Goal: Information Seeking & Learning: Learn about a topic

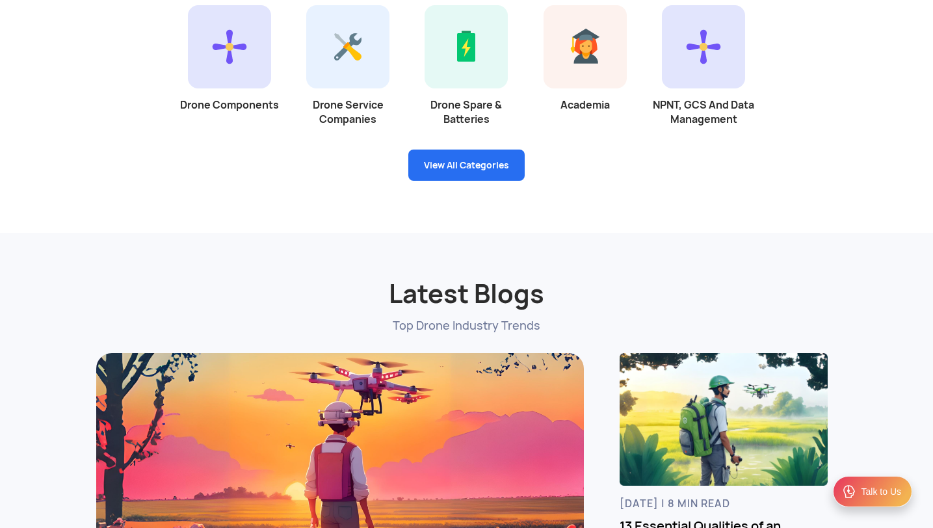
scroll to position [3518, 0]
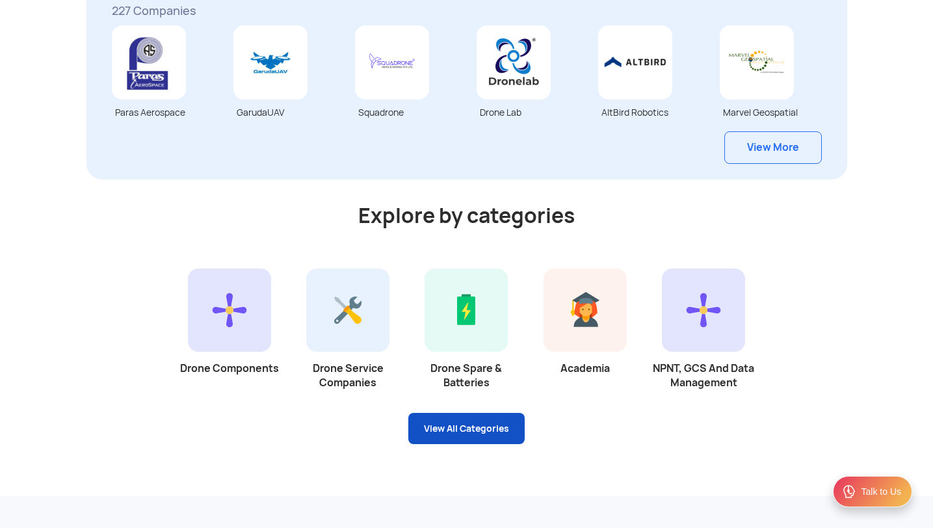
click at [447, 429] on link "View All Categories" at bounding box center [466, 428] width 116 height 31
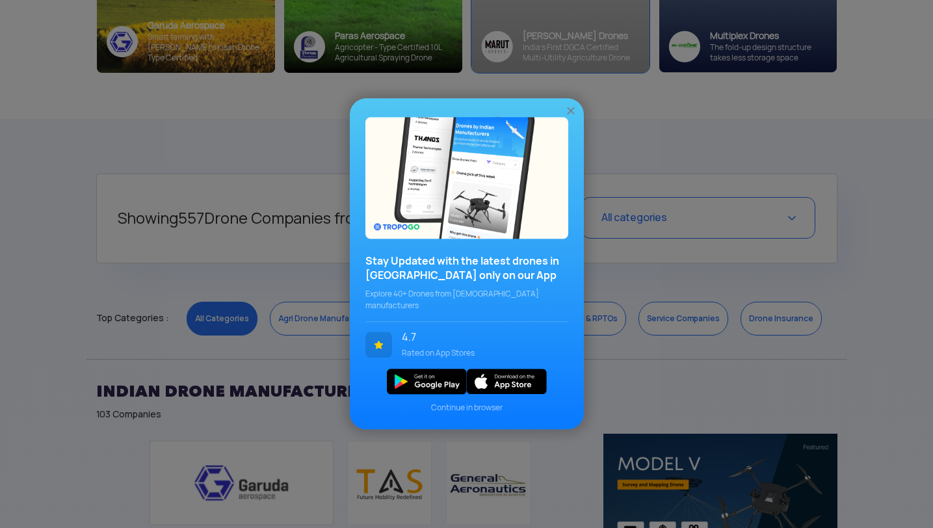
scroll to position [393, 0]
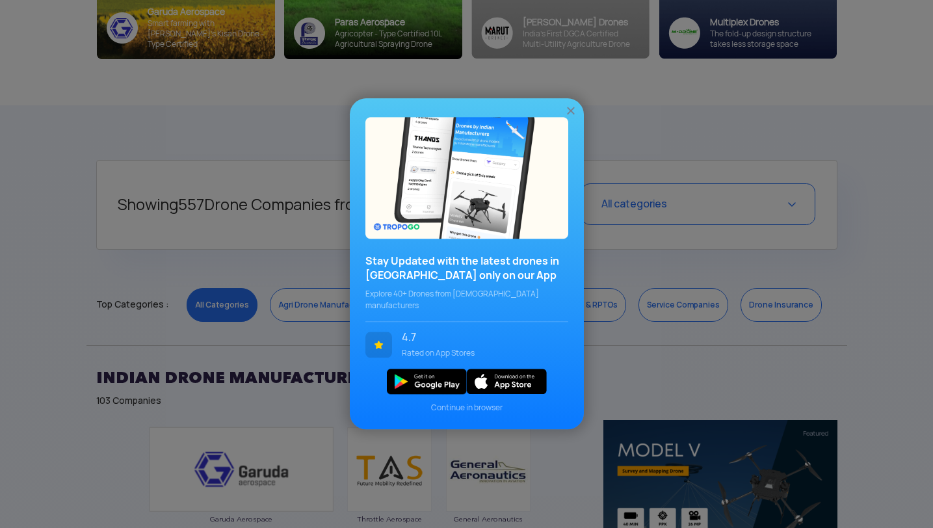
click at [570, 117] on img at bounding box center [571, 111] width 13 height 13
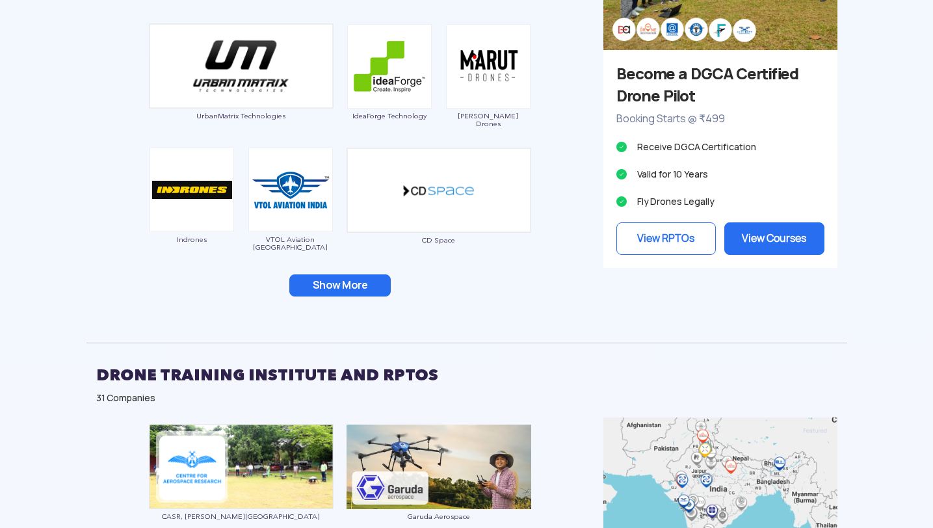
scroll to position [1293, 0]
click at [375, 279] on button "Show More" at bounding box center [339, 285] width 101 height 22
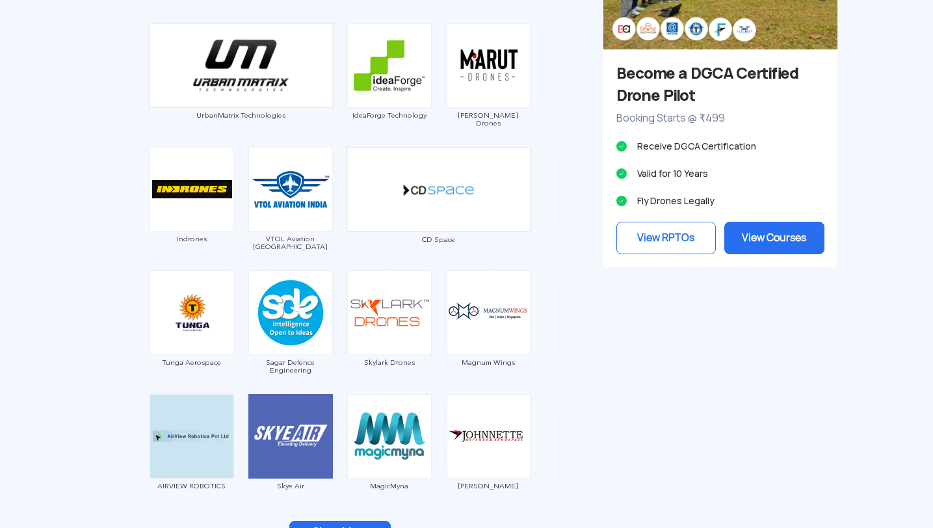
scroll to position [1487, 0]
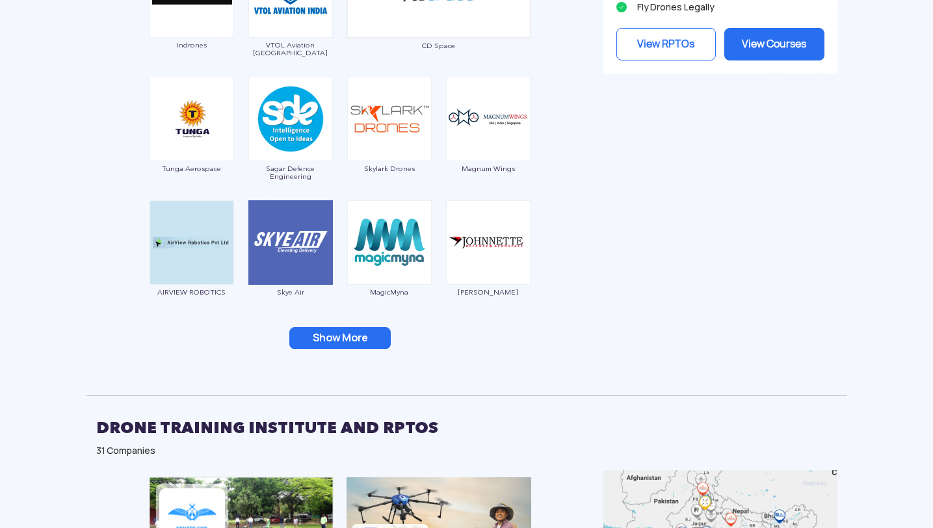
click at [365, 330] on button "Show More" at bounding box center [339, 338] width 101 height 22
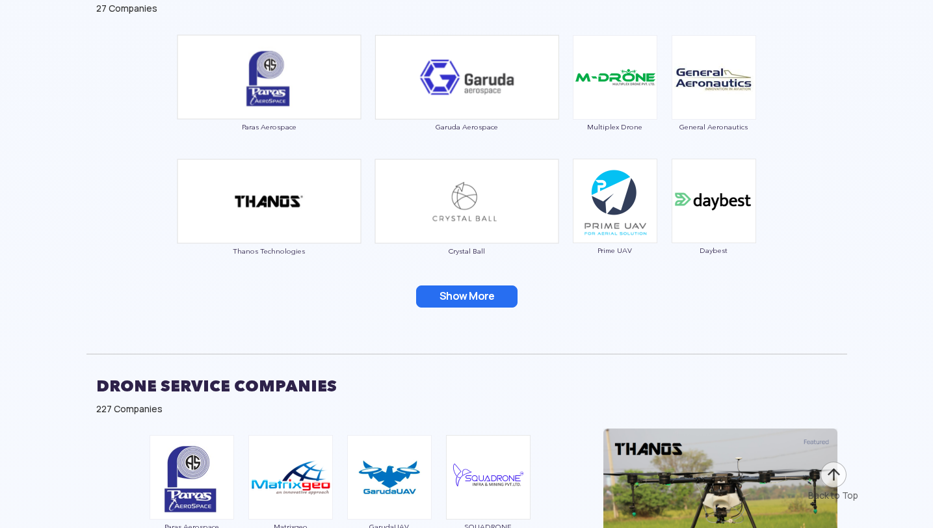
scroll to position [2717, 0]
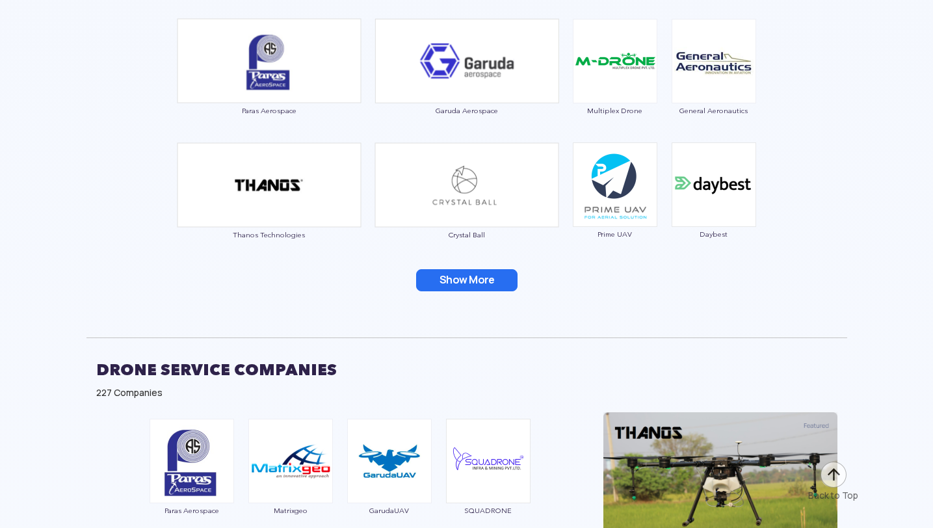
click at [486, 281] on button "Show More" at bounding box center [466, 280] width 101 height 22
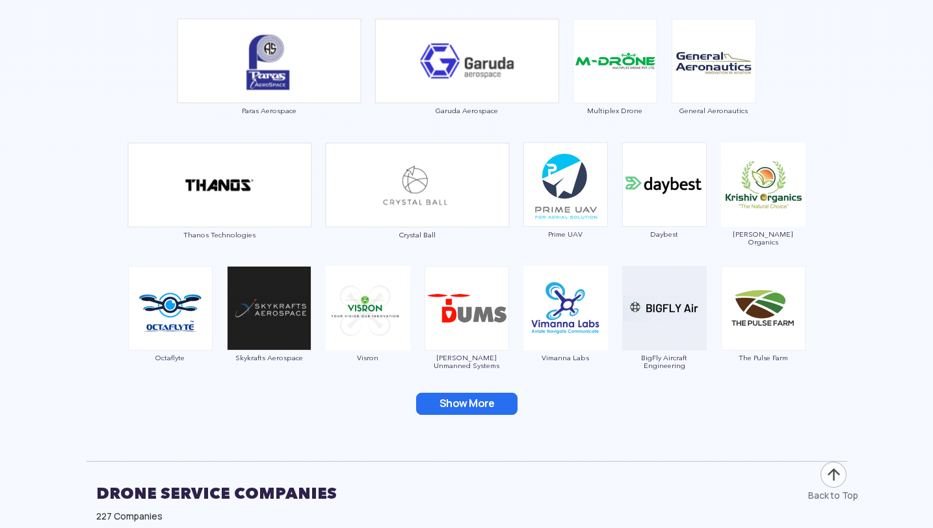
click at [481, 403] on button "Show More" at bounding box center [466, 404] width 101 height 22
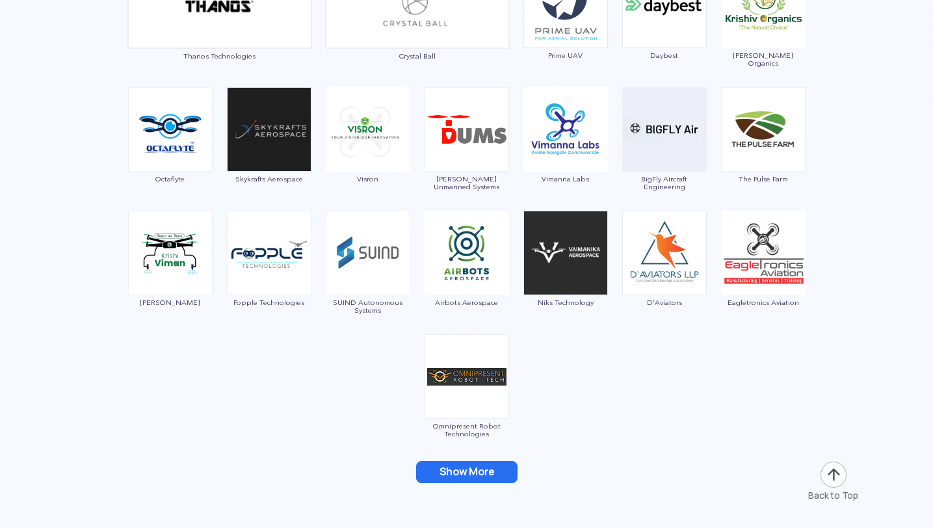
scroll to position [2907, 0]
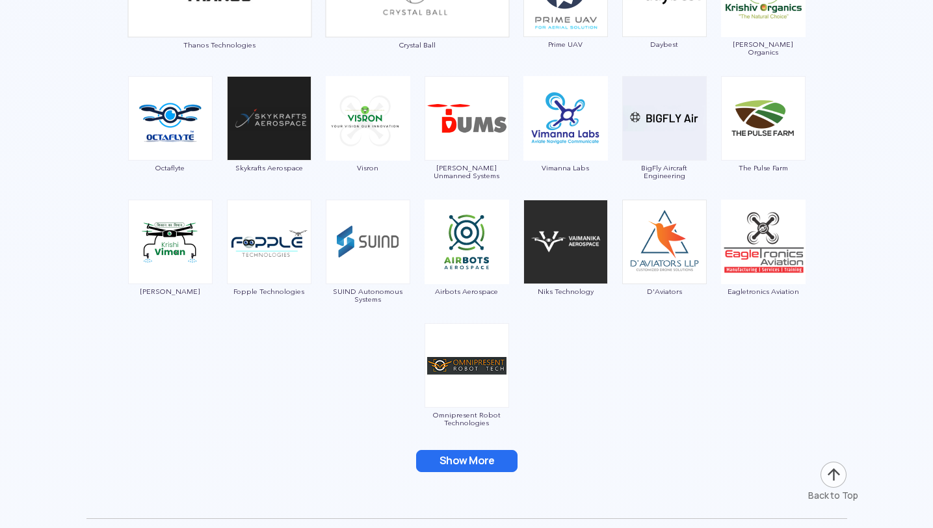
click at [519, 458] on div "Show More" at bounding box center [466, 461] width 741 height 22
click at [502, 460] on button "Show More" at bounding box center [466, 461] width 101 height 22
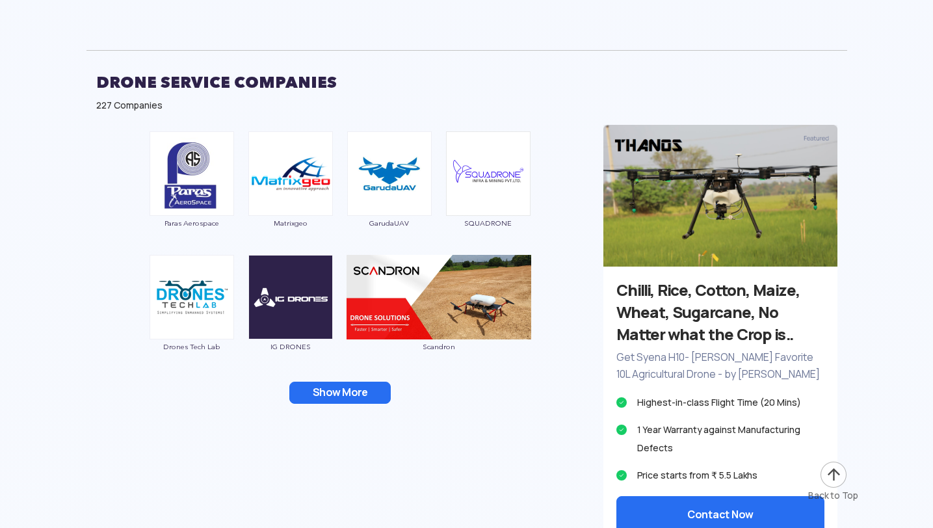
scroll to position [3368, 0]
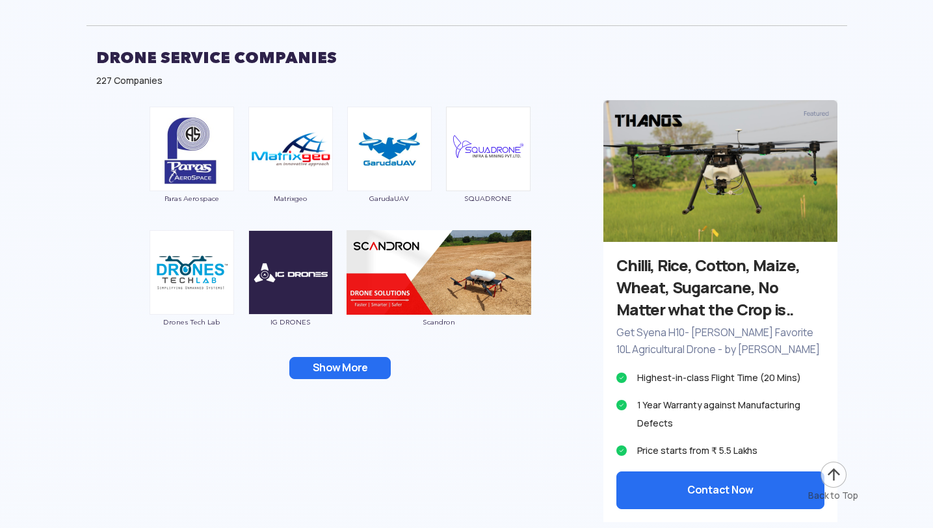
click at [353, 360] on button "Show More" at bounding box center [339, 368] width 101 height 22
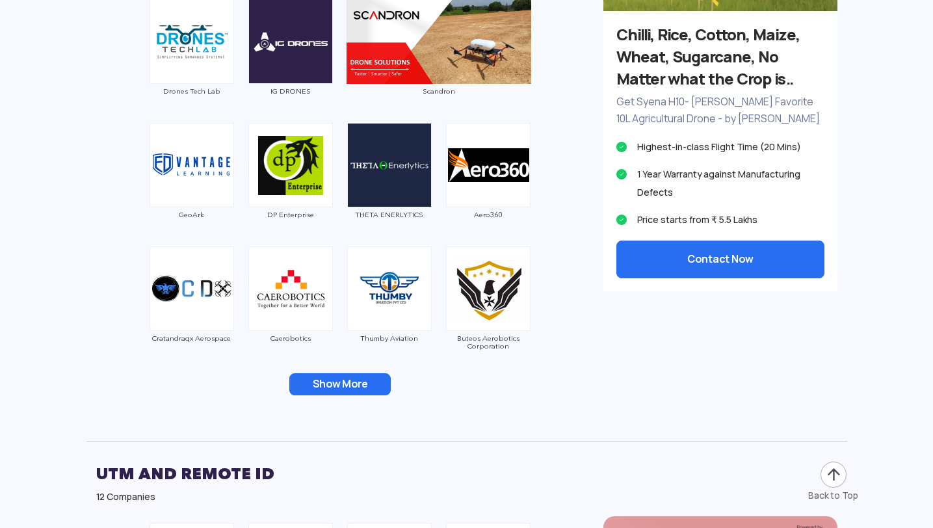
scroll to position [3749, 0]
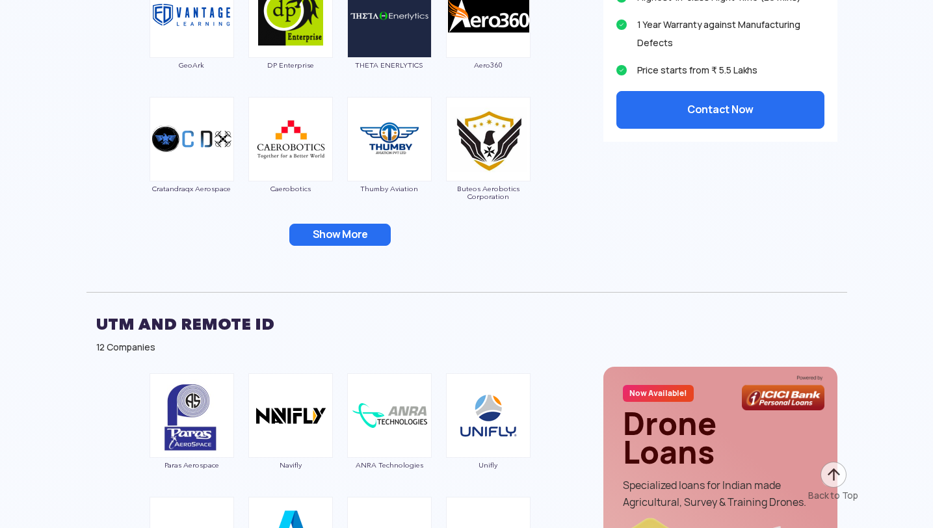
click at [370, 232] on button "Show More" at bounding box center [339, 235] width 101 height 22
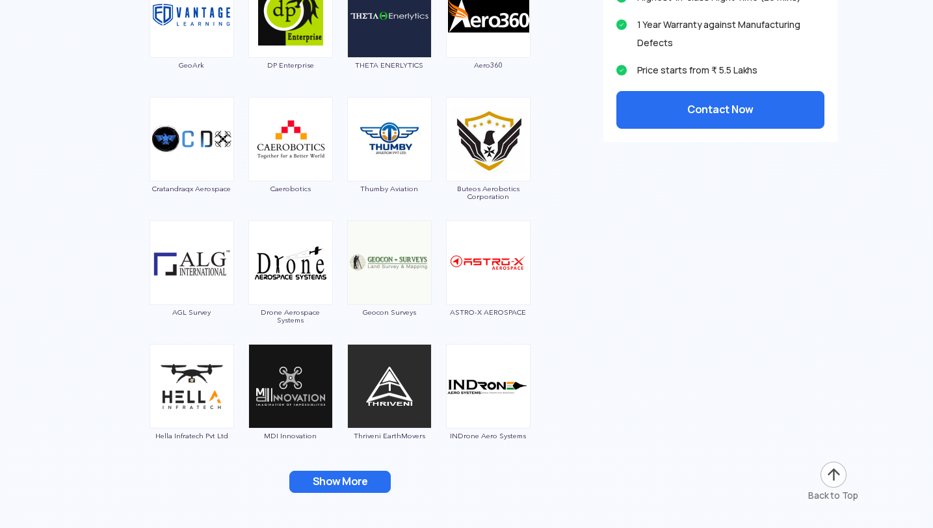
click at [359, 483] on button "Show More" at bounding box center [339, 482] width 101 height 22
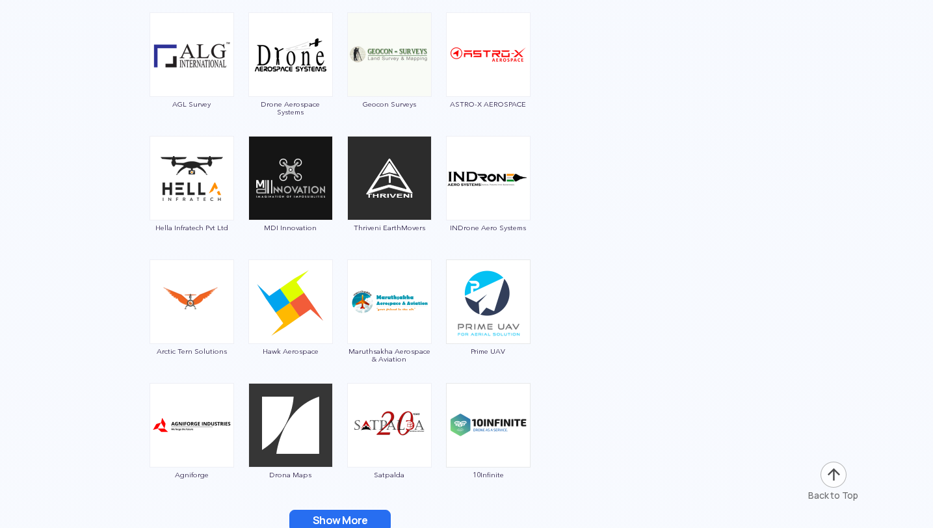
scroll to position [4110, 0]
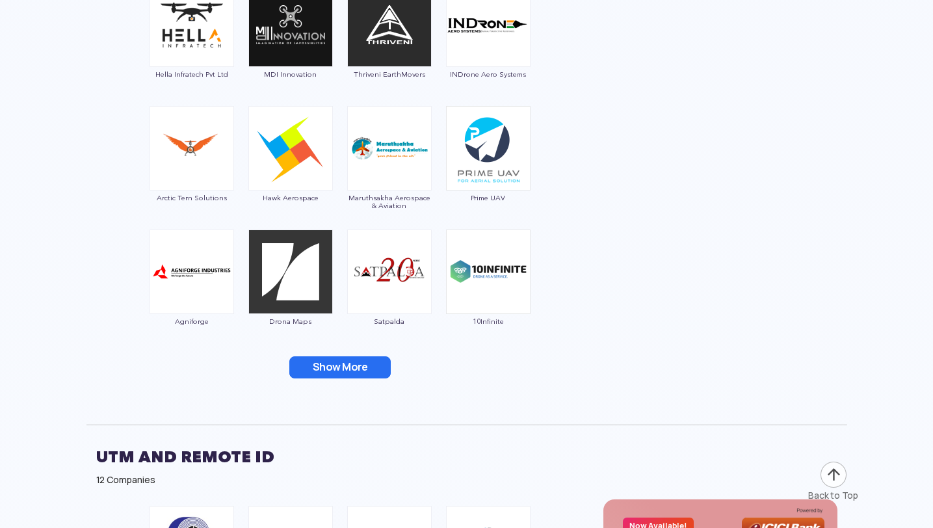
click at [364, 371] on button "Show More" at bounding box center [339, 367] width 101 height 22
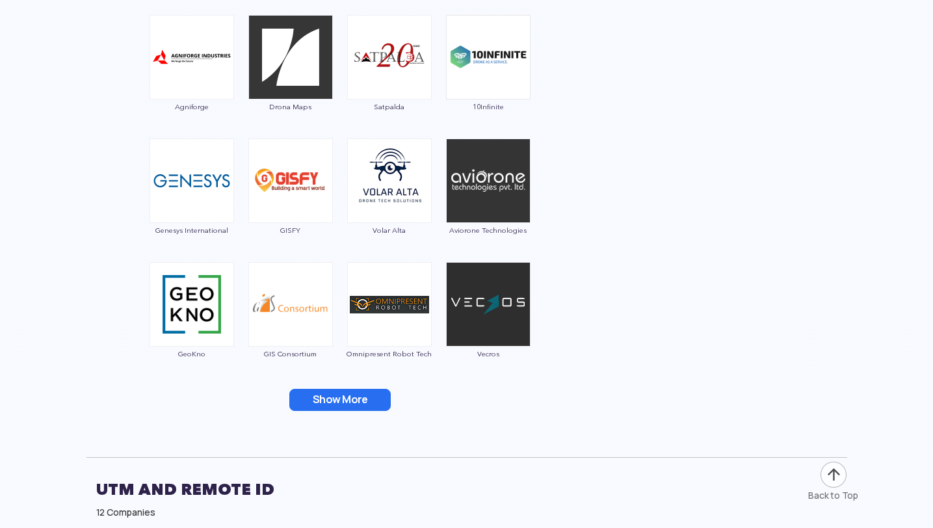
scroll to position [4325, 0]
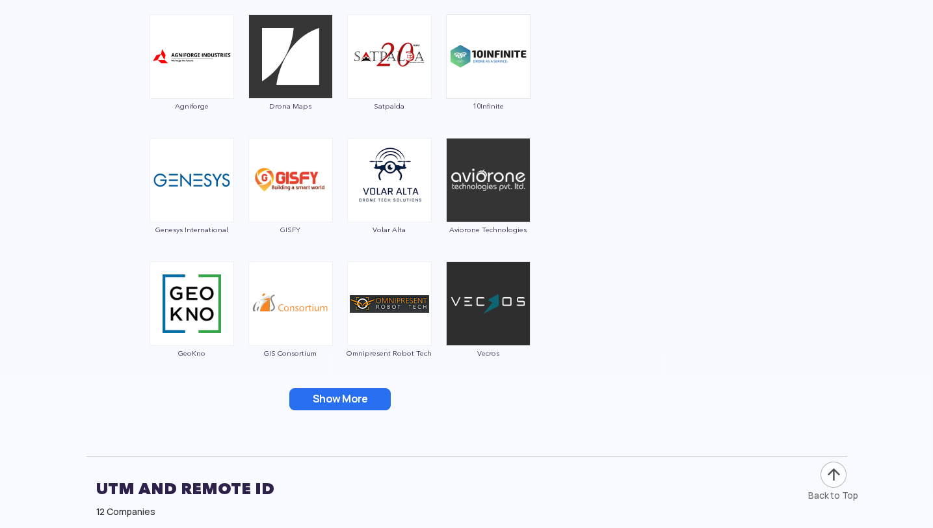
click at [365, 396] on button "Show More" at bounding box center [339, 399] width 101 height 22
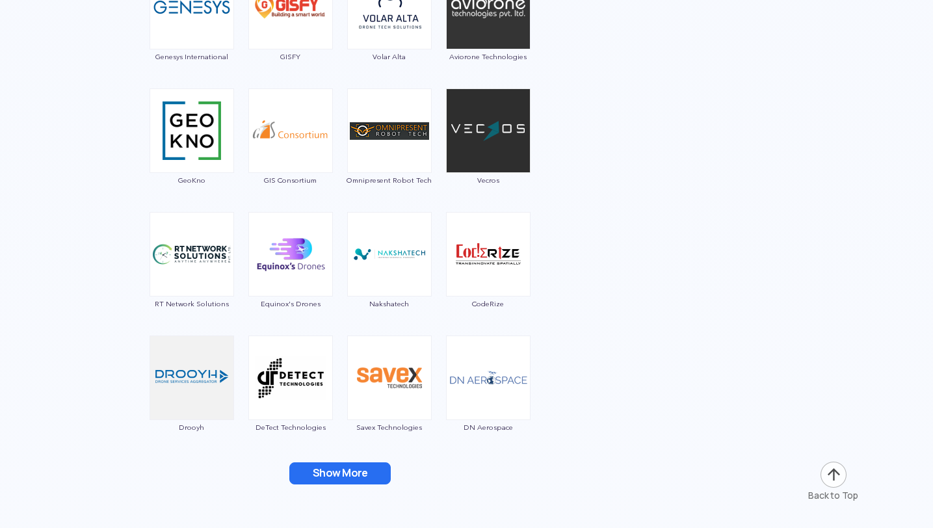
scroll to position [4512, 0]
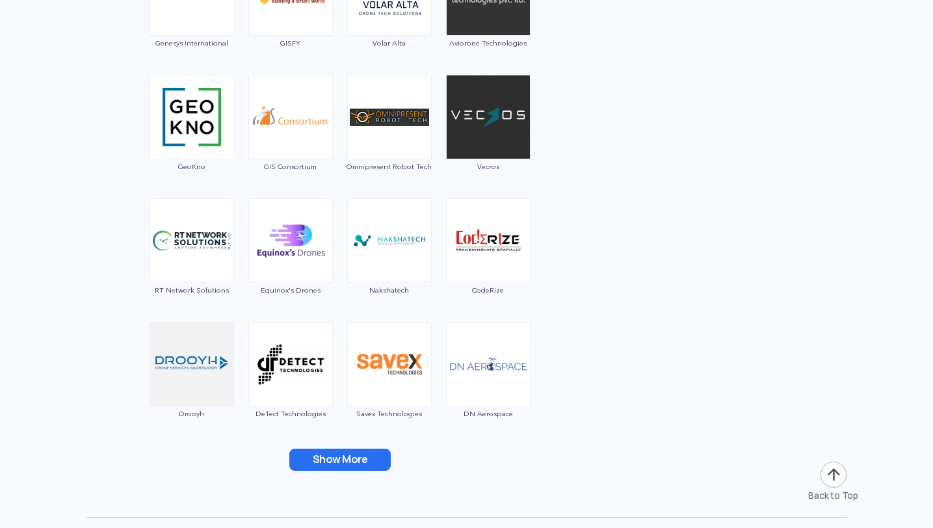
click at [351, 462] on button "Show More" at bounding box center [339, 460] width 101 height 22
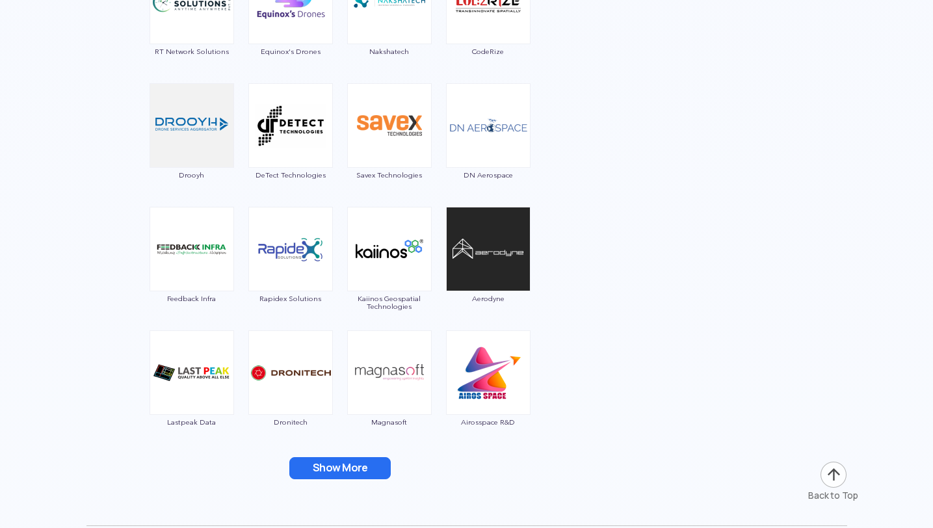
scroll to position [4855, 0]
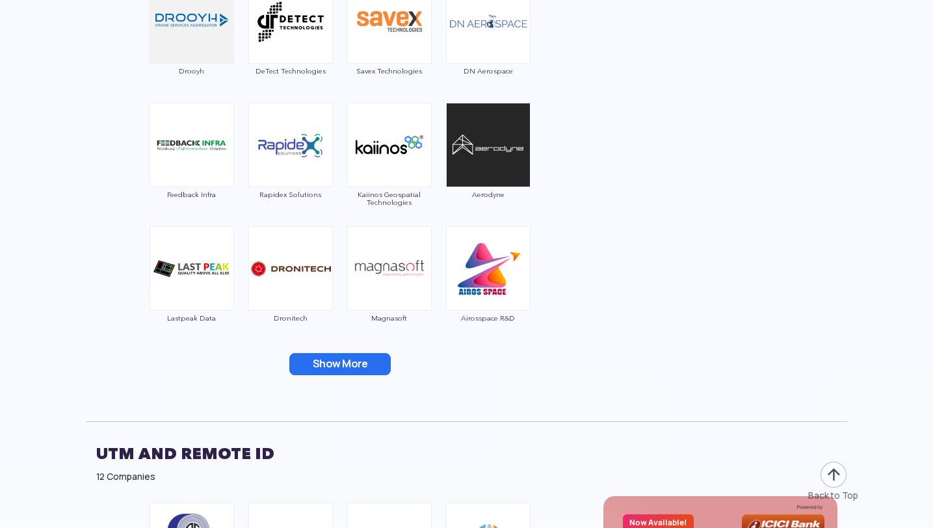
click at [359, 364] on button "Show More" at bounding box center [339, 364] width 101 height 22
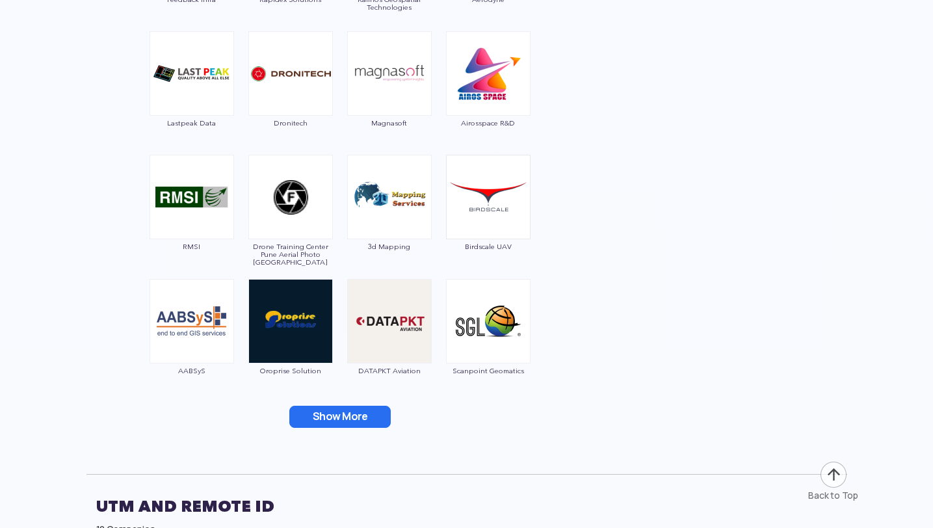
scroll to position [5082, 0]
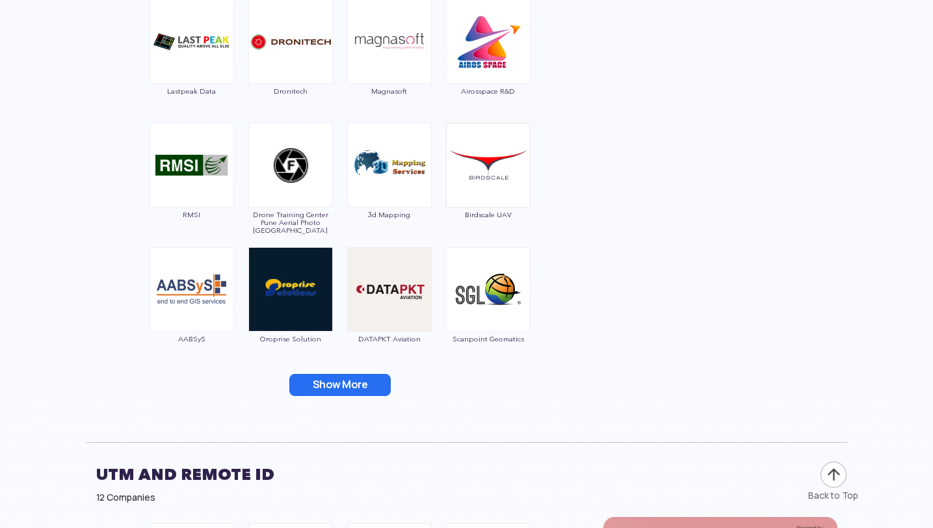
click at [360, 391] on button "Show More" at bounding box center [339, 385] width 101 height 22
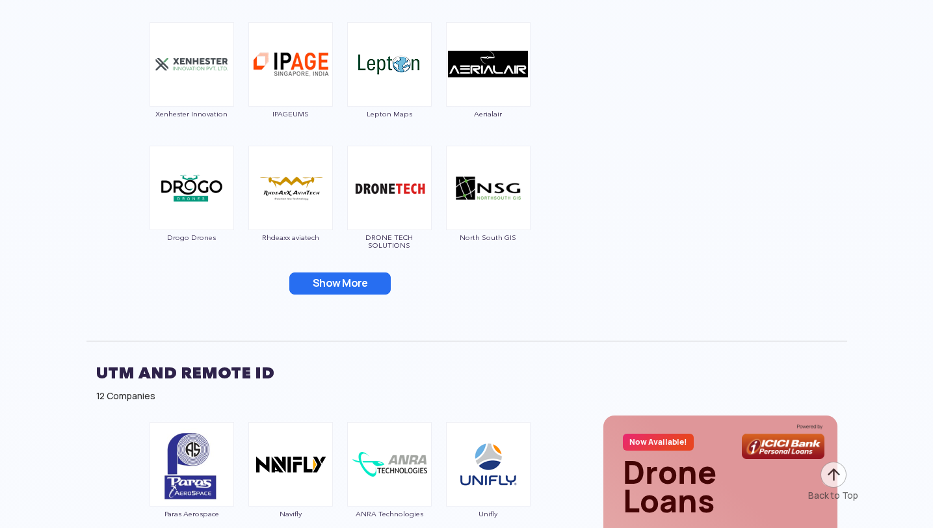
scroll to position [5472, 0]
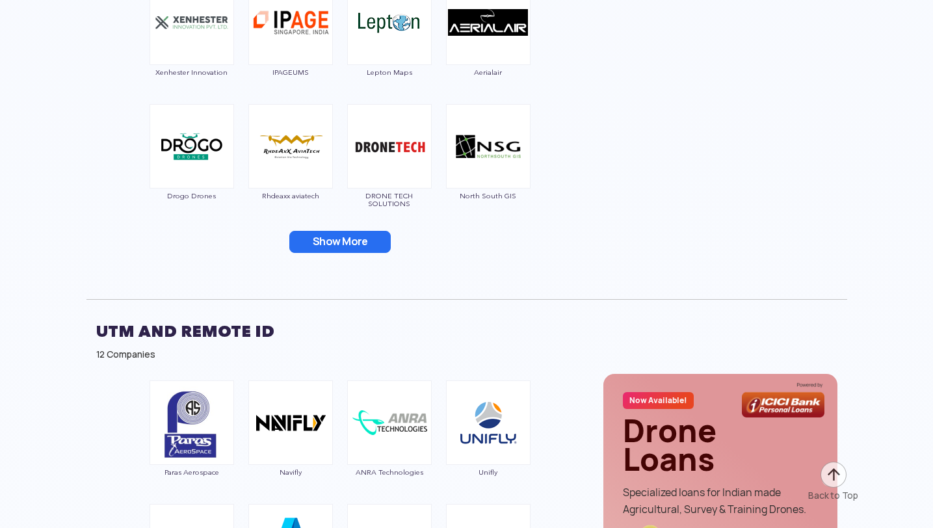
click at [353, 250] on button "Show More" at bounding box center [339, 242] width 101 height 22
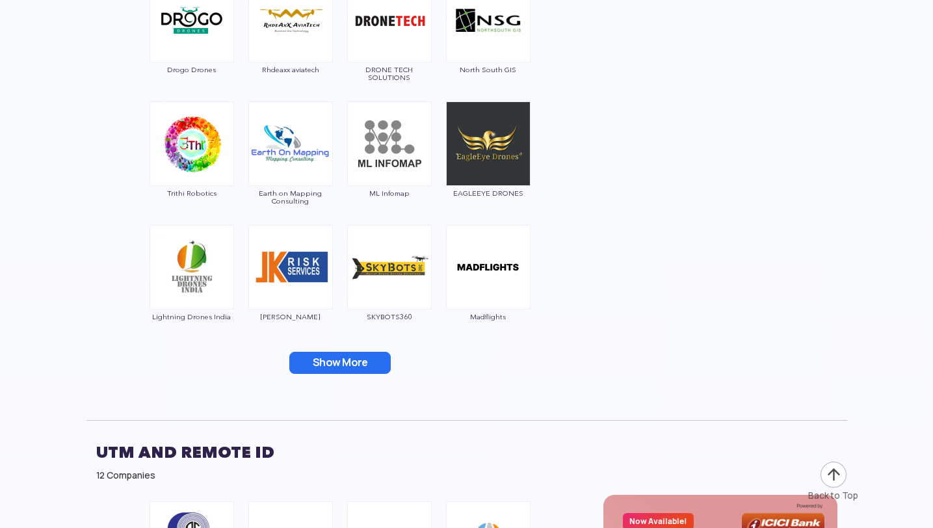
scroll to position [5625, 0]
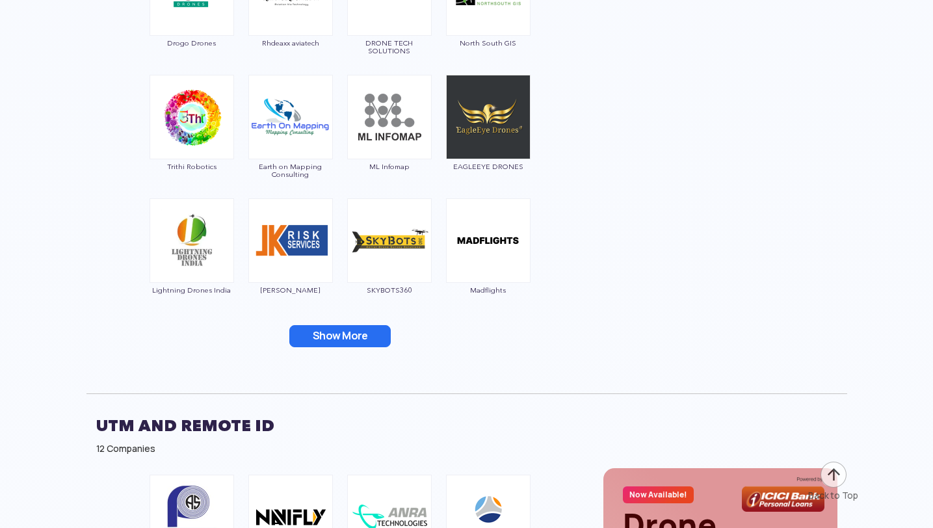
click at [345, 344] on button "Show More" at bounding box center [339, 336] width 101 height 22
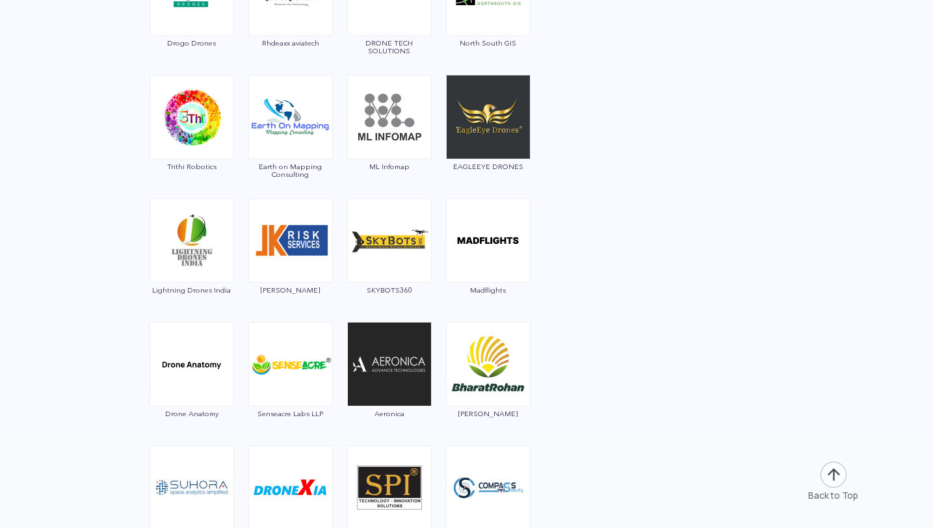
scroll to position [5882, 0]
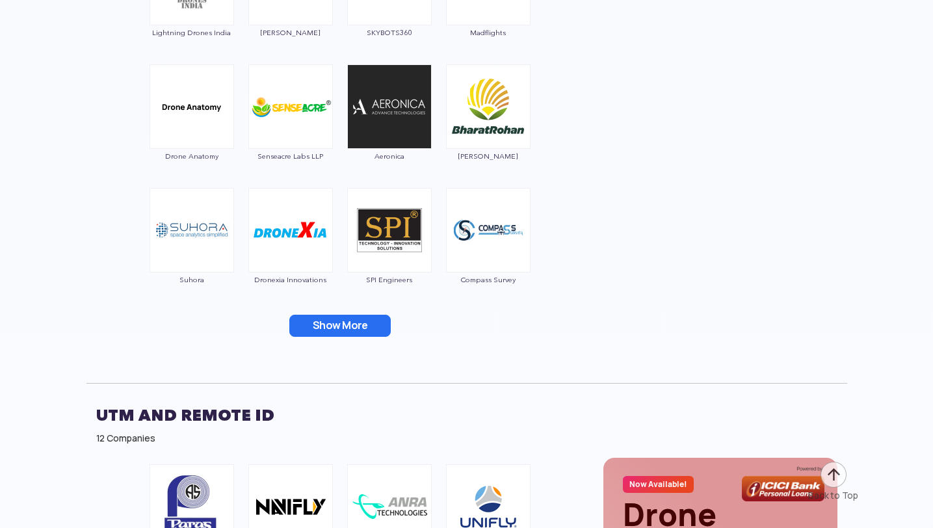
click at [351, 321] on button "Show More" at bounding box center [339, 326] width 101 height 22
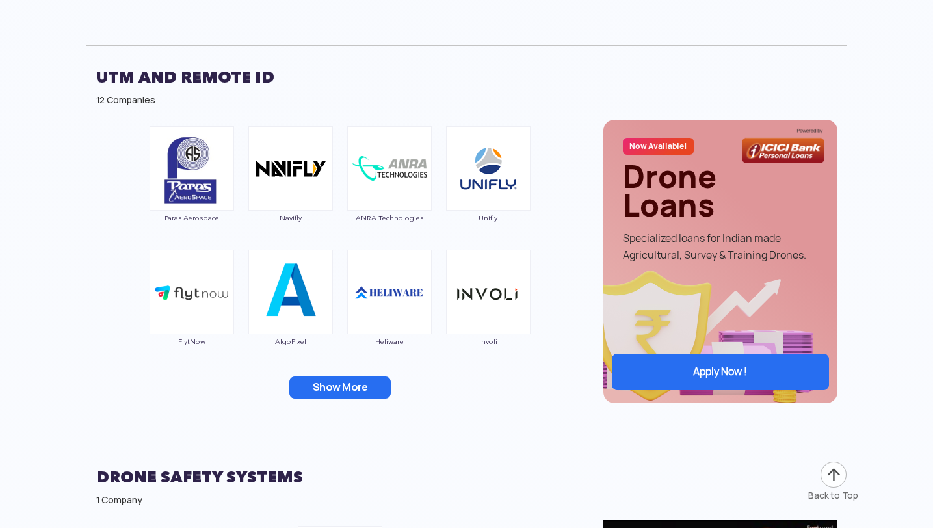
scroll to position [6472, 0]
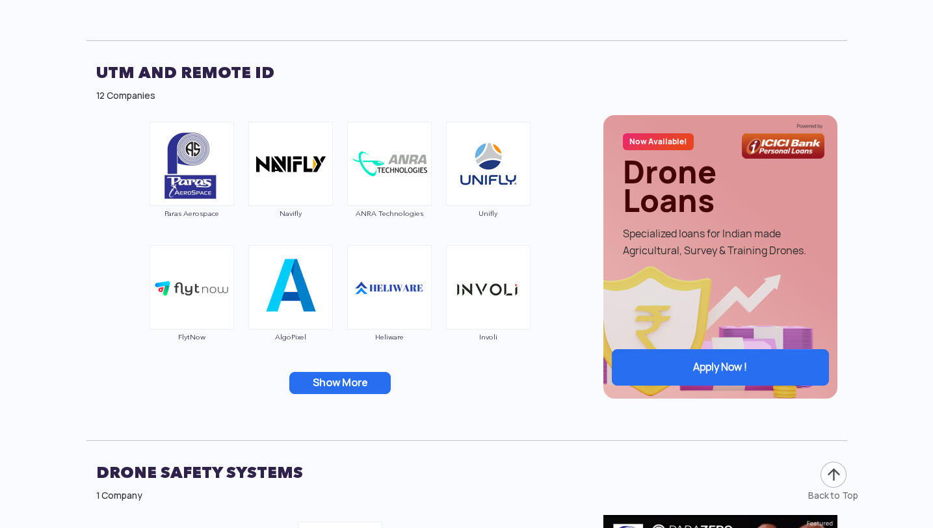
click at [349, 384] on button "Show More" at bounding box center [339, 383] width 101 height 22
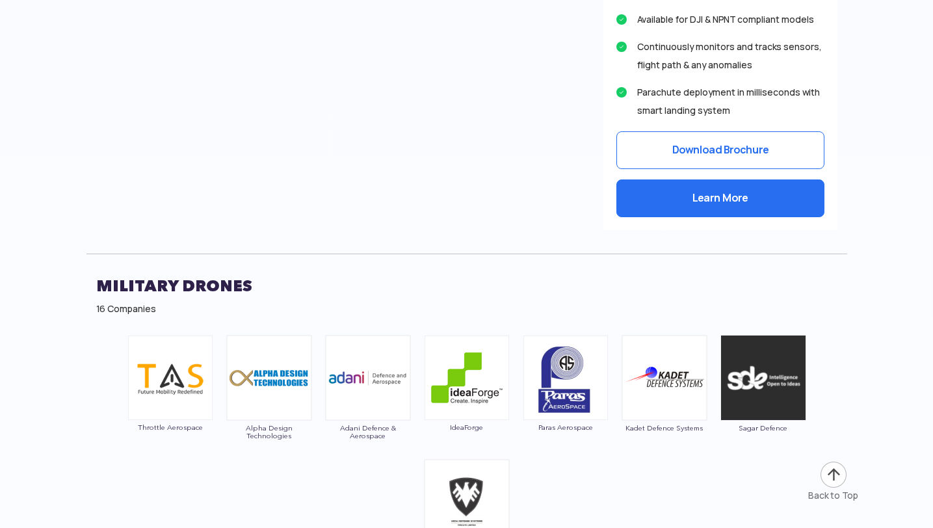
scroll to position [7564, 0]
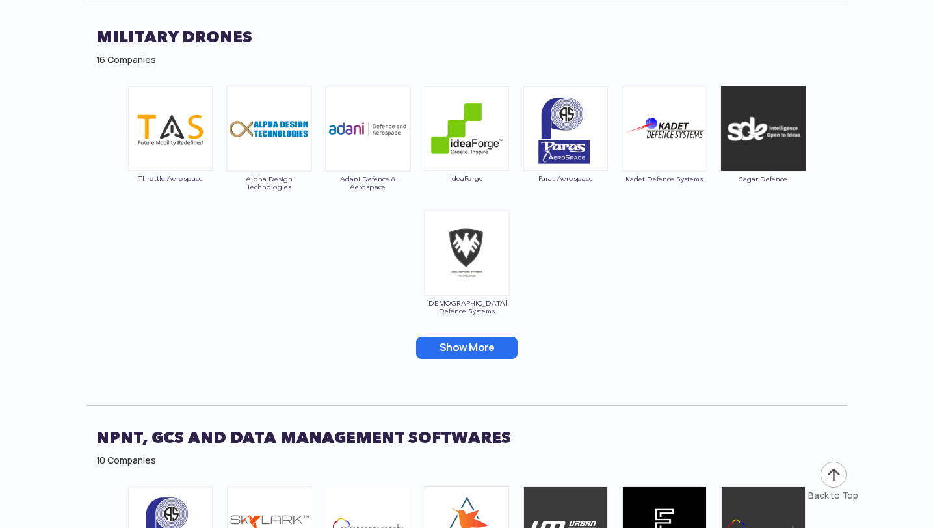
click at [465, 337] on button "Show More" at bounding box center [466, 348] width 101 height 22
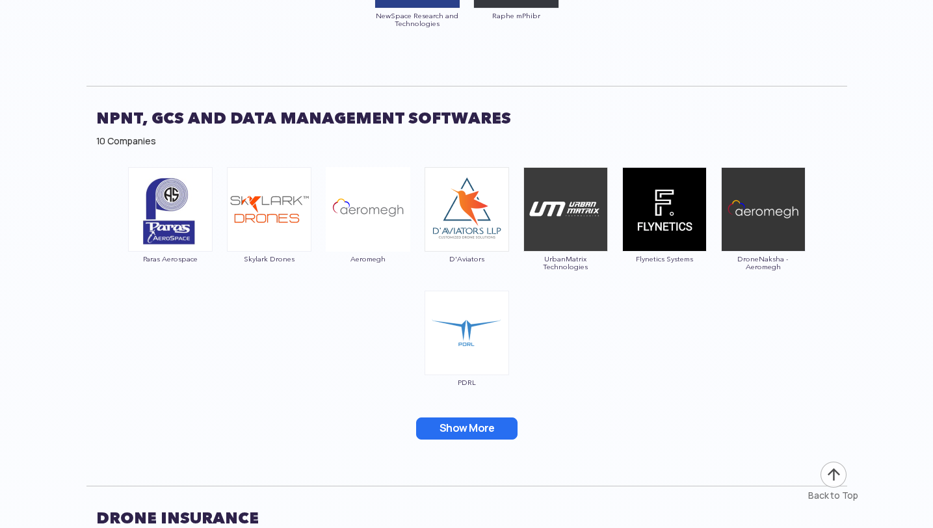
scroll to position [8010, 0]
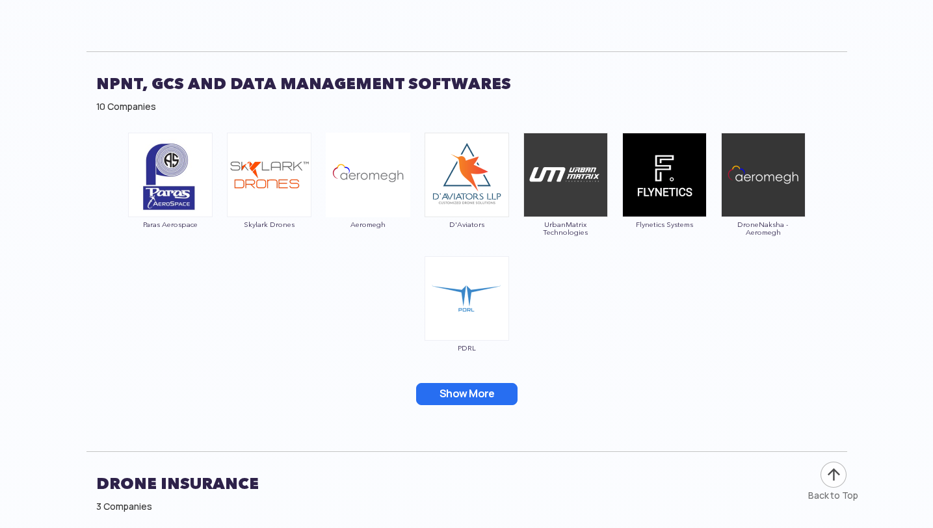
click at [474, 383] on button "Show More" at bounding box center [466, 394] width 101 height 22
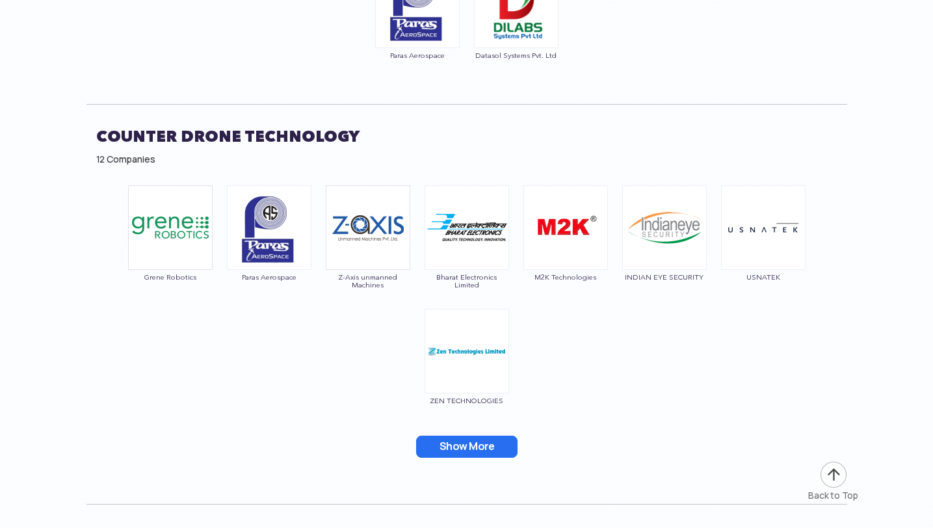
scroll to position [8842, 0]
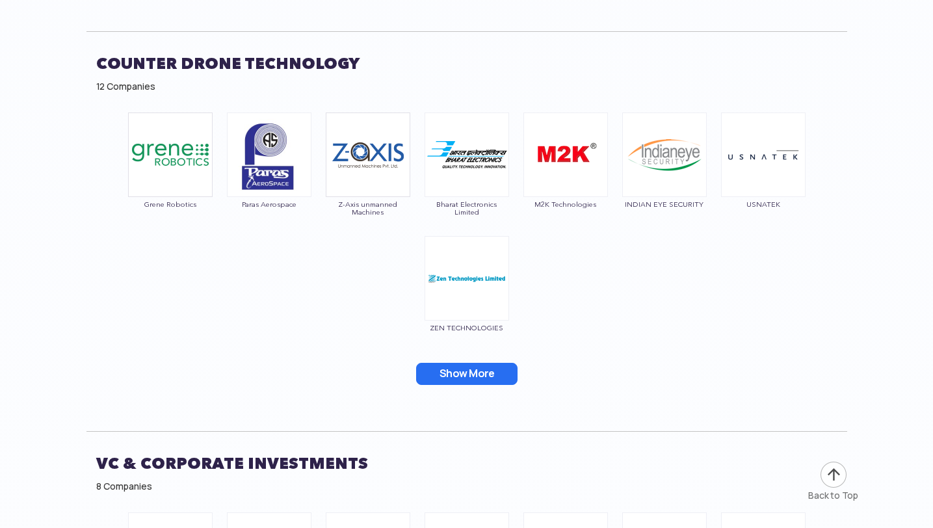
click at [482, 363] on button "Show More" at bounding box center [466, 374] width 101 height 22
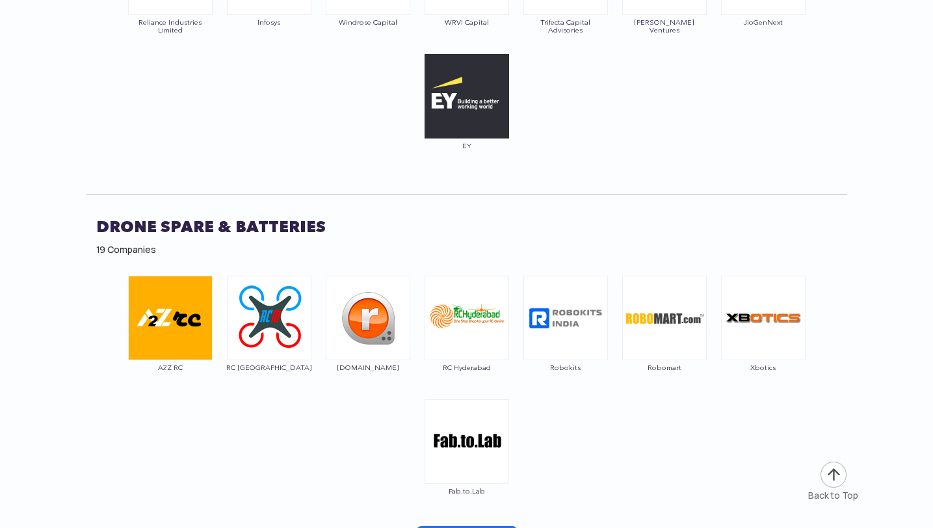
scroll to position [9414, 0]
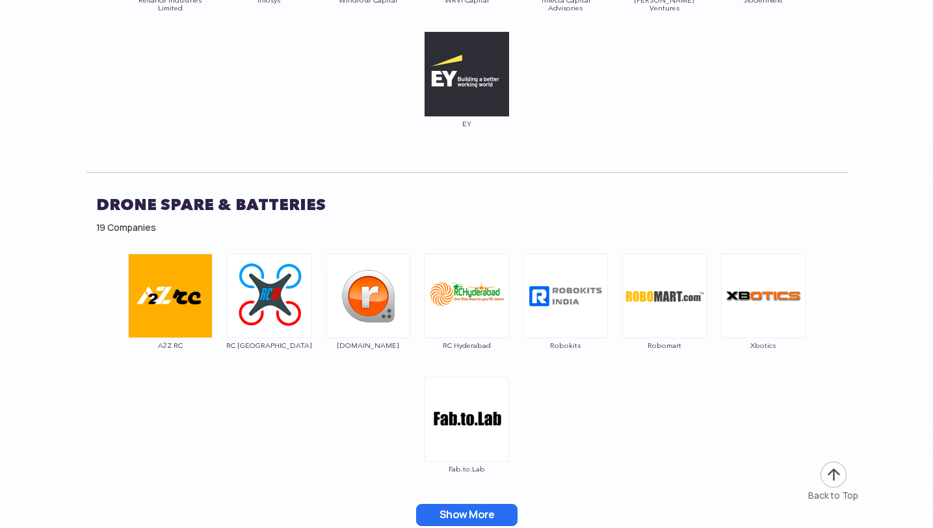
click at [479, 504] on button "Show More" at bounding box center [466, 515] width 101 height 22
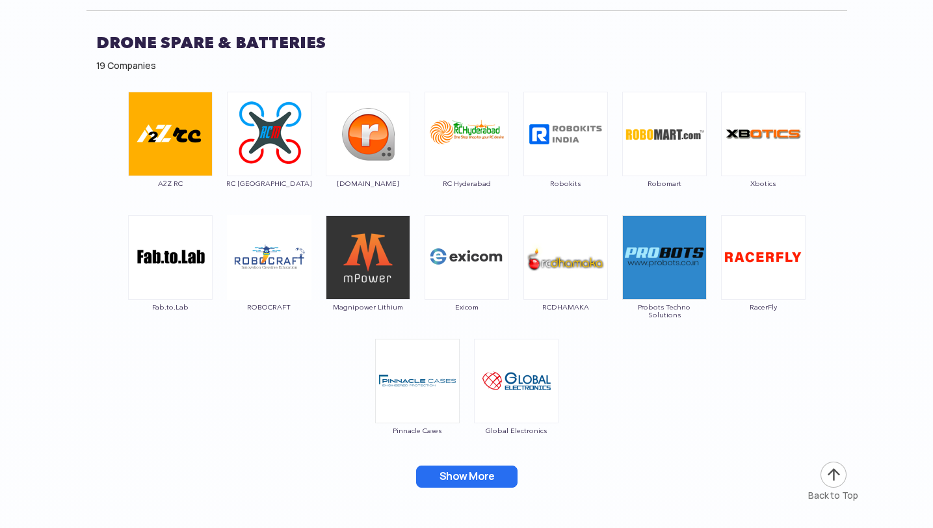
scroll to position [9580, 0]
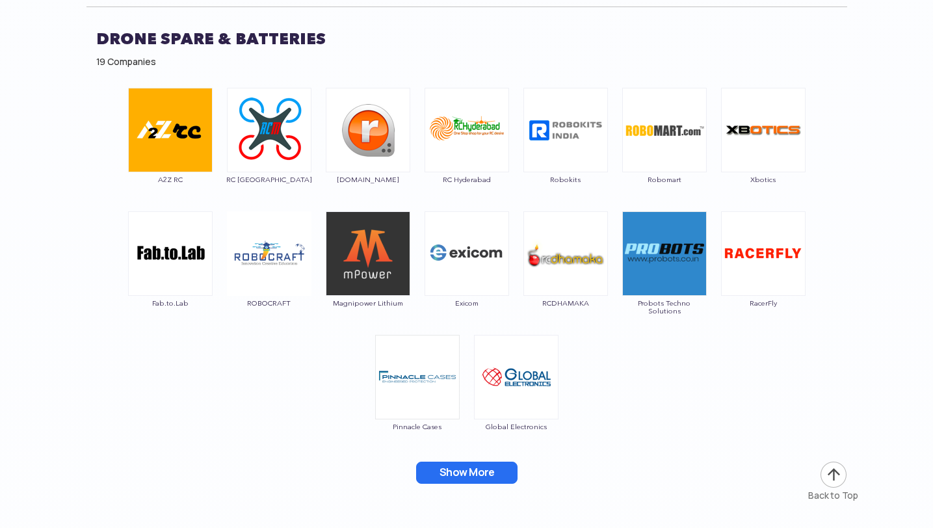
click at [488, 462] on button "Show More" at bounding box center [466, 473] width 101 height 22
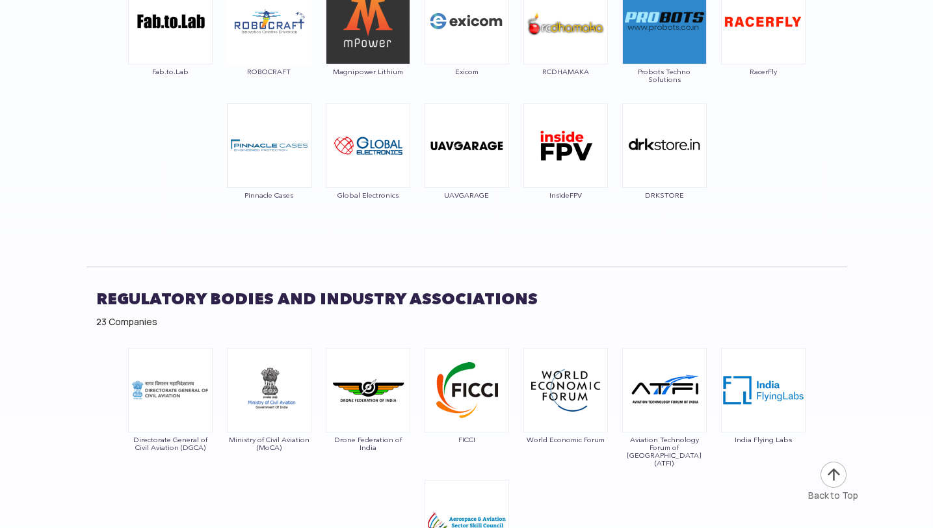
scroll to position [9926, 0]
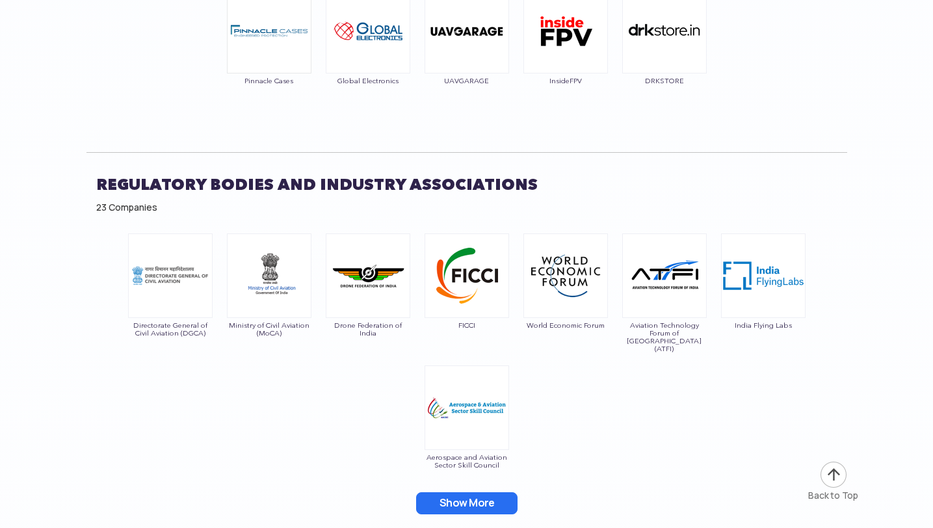
click at [490, 492] on button "Show More" at bounding box center [466, 503] width 101 height 22
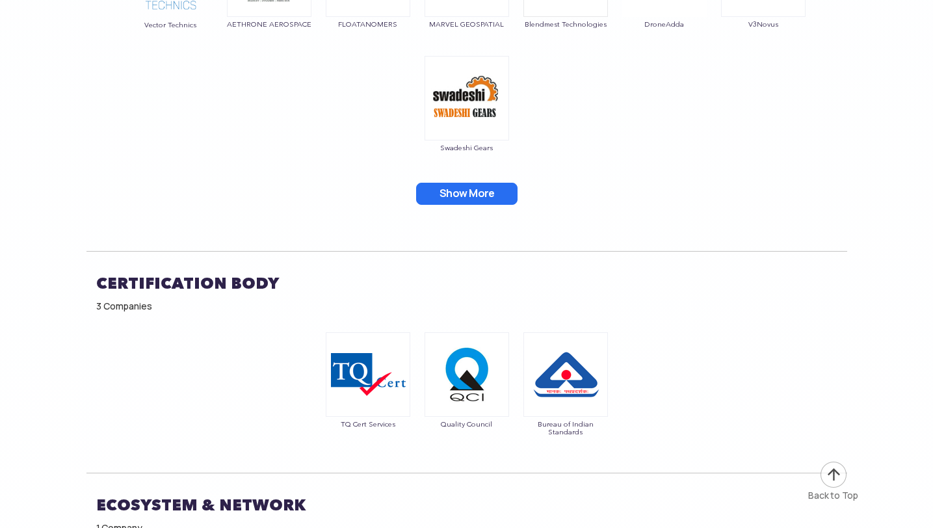
scroll to position [11425, 0]
click at [495, 183] on button "Show More" at bounding box center [466, 194] width 101 height 22
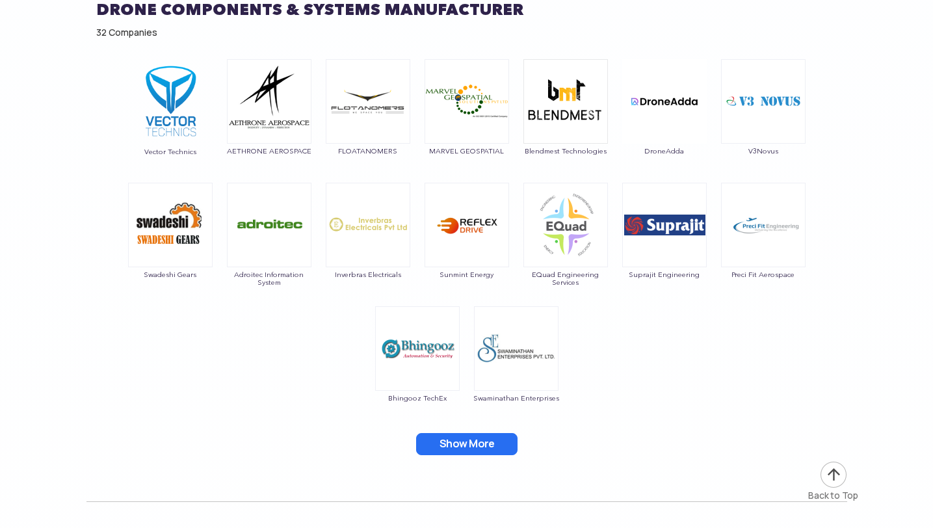
scroll to position [11252, 0]
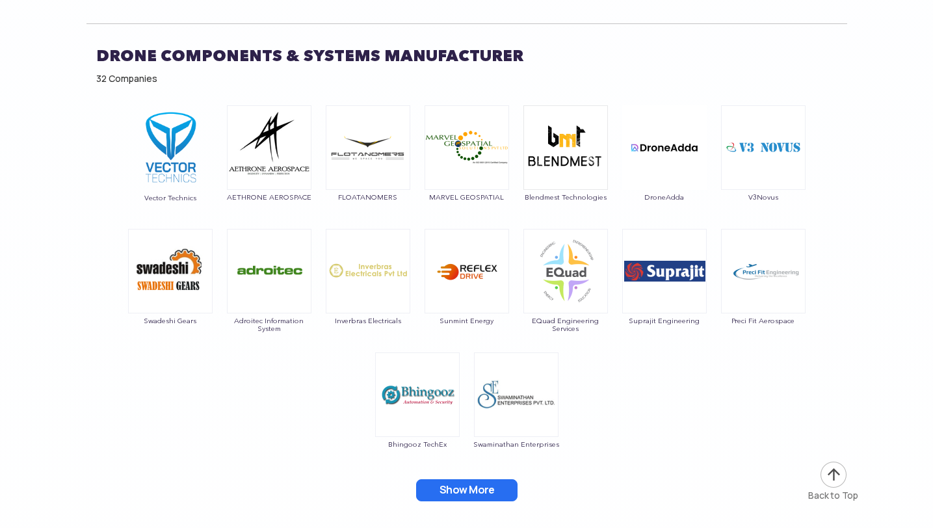
click at [504, 479] on button "Show More" at bounding box center [466, 490] width 101 height 22
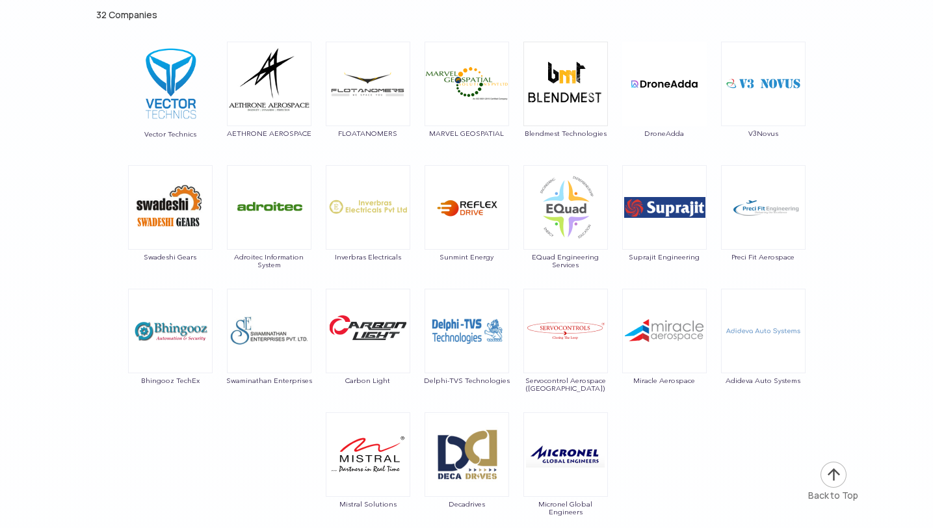
scroll to position [11336, 0]
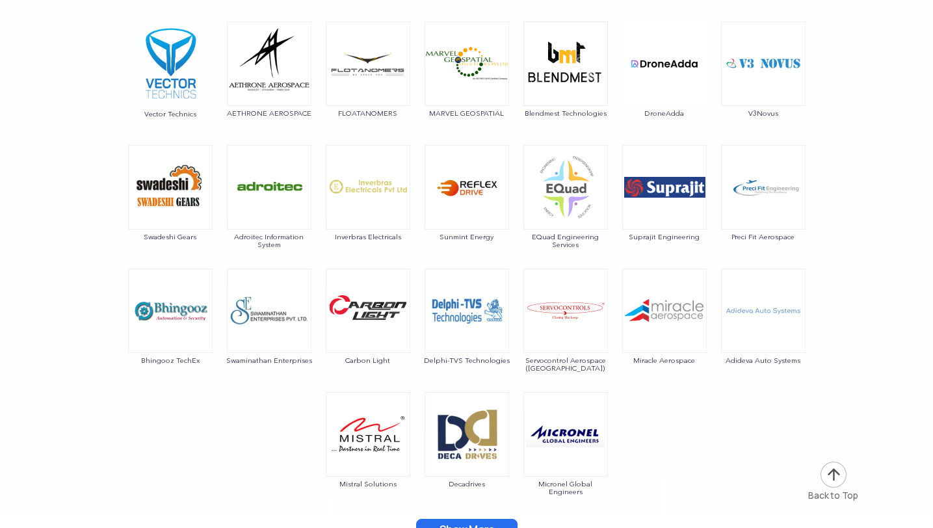
click at [511, 519] on button "Show More" at bounding box center [466, 530] width 101 height 22
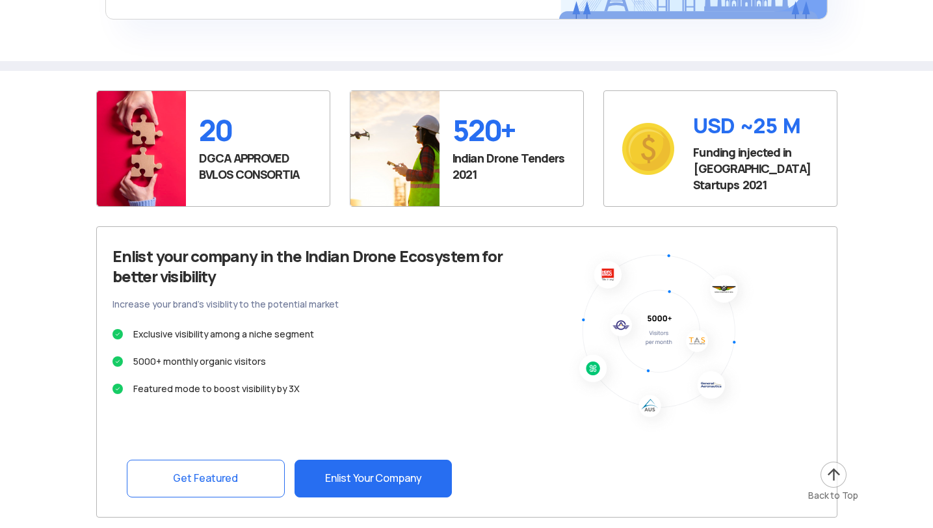
scroll to position [13491, 0]
